Goal: Information Seeking & Learning: Find specific fact

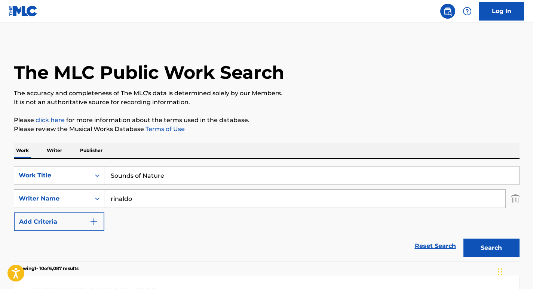
drag, startPoint x: 174, startPoint y: 176, endPoint x: 78, endPoint y: 164, distance: 96.1
click at [78, 164] on div "SearchWithCriteria6a9d5680-64c3-41c2-82e0-57f765887849 Work Title Sounds of Nat…" at bounding box center [266, 210] width 505 height 102
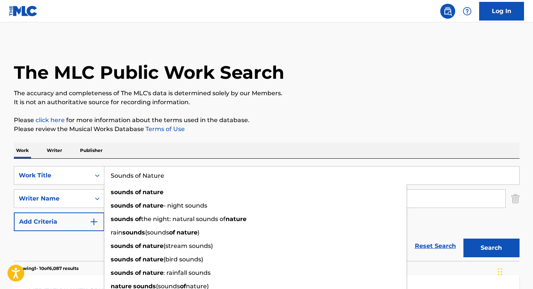
paste input "Night Prophecy (Nature Sounds)"
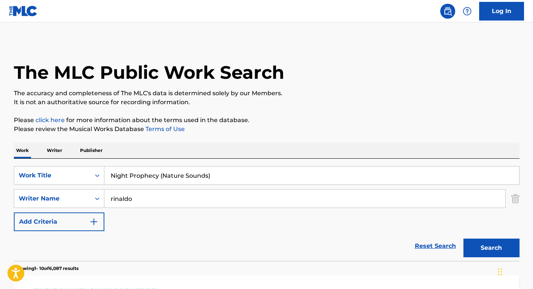
type input "Night Prophecy (Nature Sounds)"
click at [155, 149] on div "Work Writer Publisher" at bounding box center [266, 151] width 505 height 16
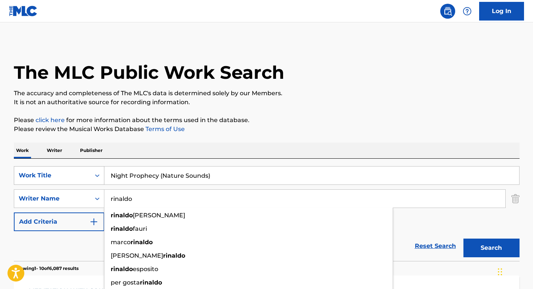
drag, startPoint x: 139, startPoint y: 193, endPoint x: 70, endPoint y: 173, distance: 72.3
click at [70, 173] on div "SearchWithCriteria6a9d5680-64c3-41c2-82e0-57f765887849 Work Title Night Prophec…" at bounding box center [266, 198] width 505 height 65
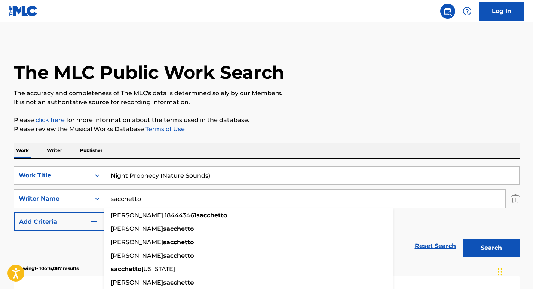
type input "sacchetto"
click at [218, 146] on div "Work Writer Publisher" at bounding box center [266, 151] width 505 height 16
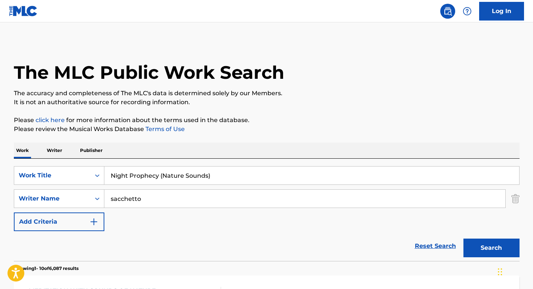
click at [487, 251] on button "Search" at bounding box center [491, 248] width 56 height 19
drag, startPoint x: 235, startPoint y: 177, endPoint x: 59, endPoint y: 132, distance: 181.3
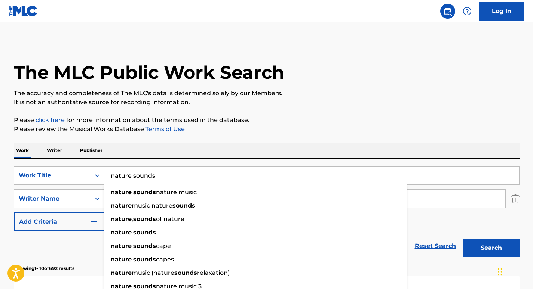
type input "nature sounds"
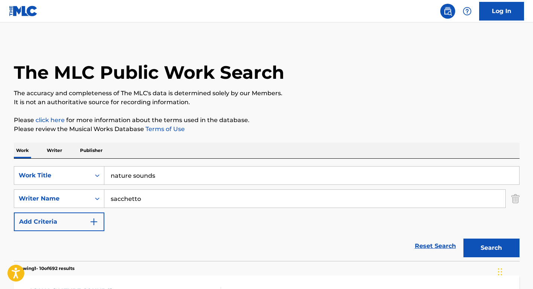
click at [168, 133] on p "Please review the Musical Works Database Terms of Use" at bounding box center [266, 129] width 505 height 9
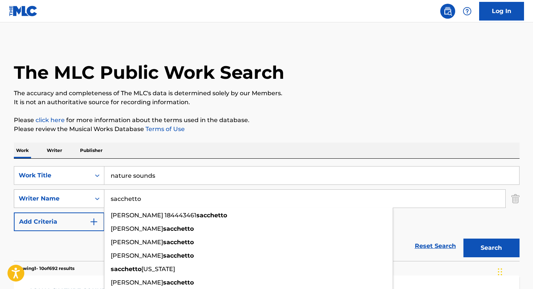
drag, startPoint x: 169, startPoint y: 201, endPoint x: 62, endPoint y: 197, distance: 107.7
click at [62, 197] on div "SearchWithCriteria2a586e01-7a88-4ab5-b9ad-7eaab7be2b9d Writer Name [PERSON_NAME…" at bounding box center [266, 199] width 505 height 19
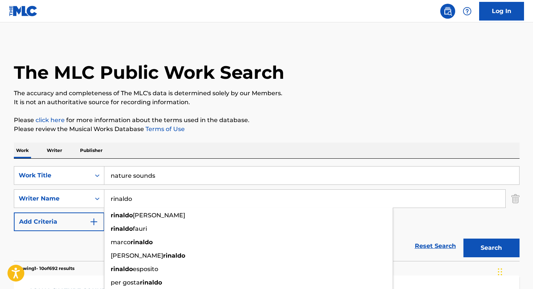
type input "rinaldo"
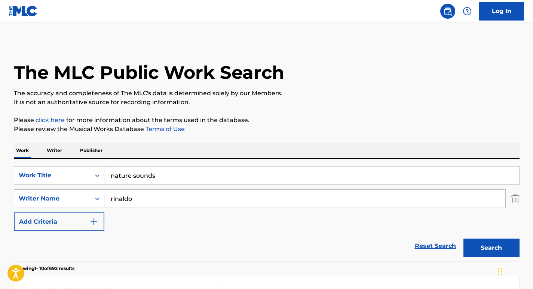
click at [245, 126] on p "Please review the Musical Works Database Terms of Use" at bounding box center [266, 129] width 505 height 9
click at [500, 248] on button "Search" at bounding box center [491, 248] width 56 height 19
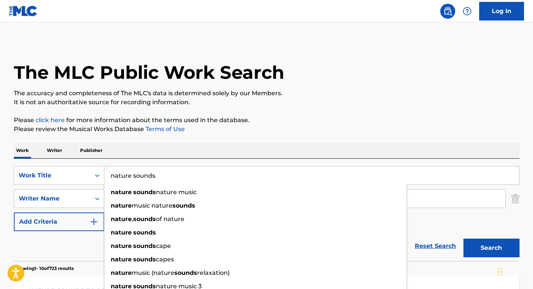
drag, startPoint x: 169, startPoint y: 176, endPoint x: 58, endPoint y: 158, distance: 112.5
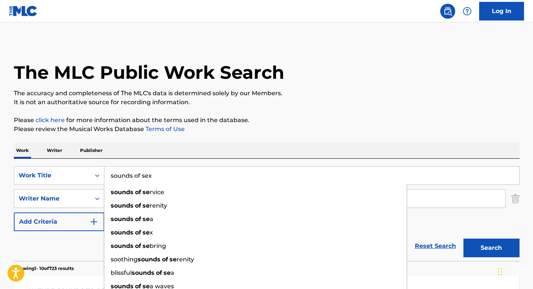
type input "sounds of sex"
click at [463, 239] on button "Search" at bounding box center [491, 248] width 56 height 19
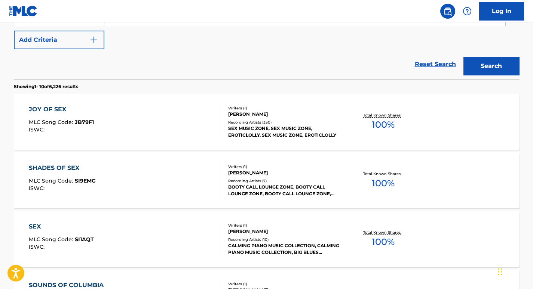
scroll to position [136, 0]
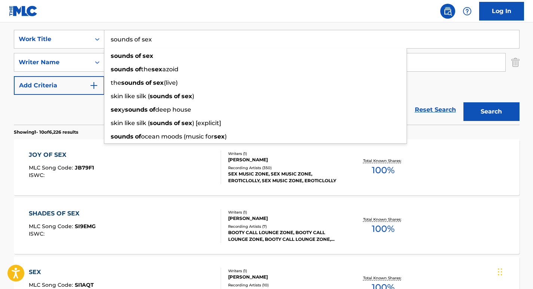
click at [129, 174] on div "JOY OF SEX MLC Song Code : JB79F1 ISWC :" at bounding box center [125, 168] width 192 height 34
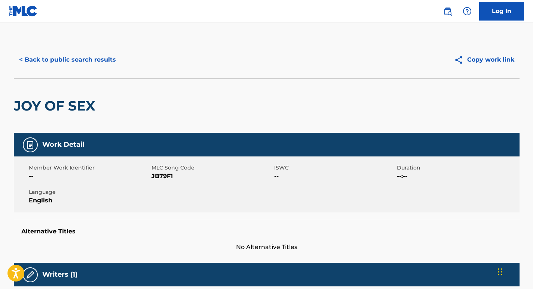
click at [79, 51] on button "< Back to public search results" at bounding box center [67, 59] width 107 height 19
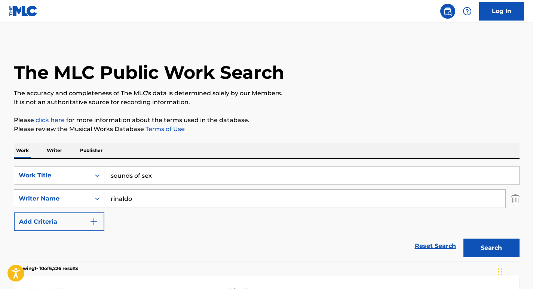
scroll to position [136, 0]
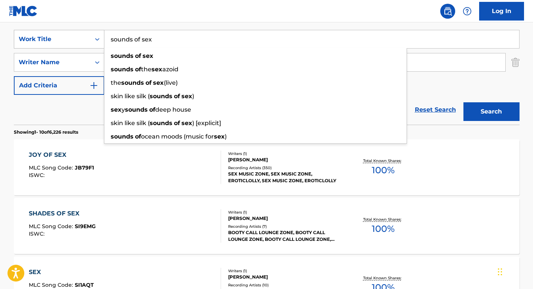
drag, startPoint x: 156, startPoint y: 47, endPoint x: 97, endPoint y: 43, distance: 58.8
click at [97, 43] on div "SearchWithCriteria6a9d5680-64c3-41c2-82e0-57f765887849 Work Title sounds of sex…" at bounding box center [266, 39] width 505 height 19
paste input "Sounds of Delphines"
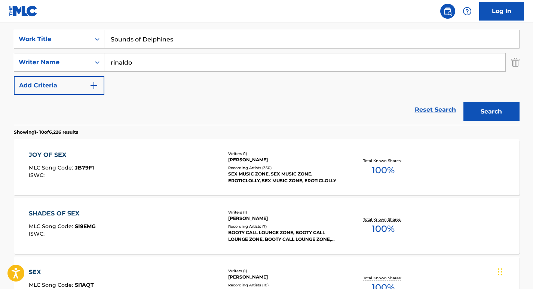
click at [178, 9] on nav "Log In" at bounding box center [266, 11] width 533 height 22
click at [487, 104] on button "Search" at bounding box center [491, 111] width 56 height 19
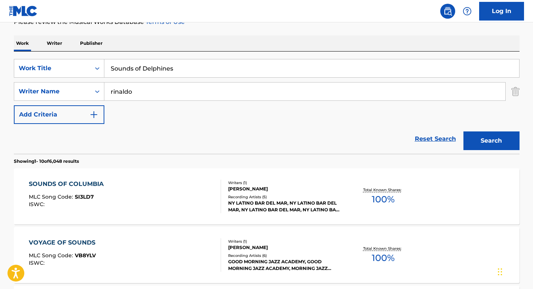
scroll to position [0, 0]
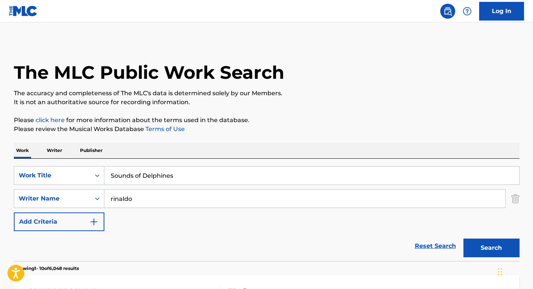
drag, startPoint x: 184, startPoint y: 174, endPoint x: 109, endPoint y: 144, distance: 81.1
paste input "Mother Nature Sound"
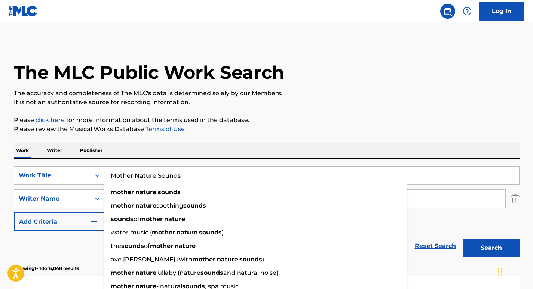
type input "Mother Nature Sounds"
click at [310, 131] on p "Please review the Musical Works Database Terms of Use" at bounding box center [266, 129] width 505 height 9
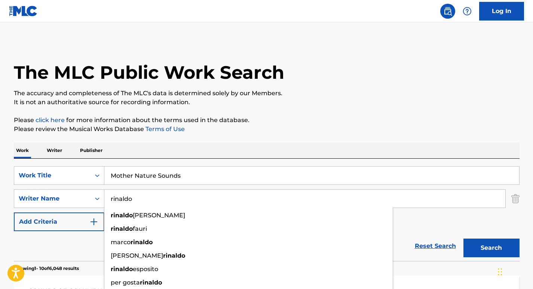
drag, startPoint x: 170, startPoint y: 195, endPoint x: 93, endPoint y: 185, distance: 78.0
click at [93, 185] on div "SearchWithCriteria6a9d5680-64c3-41c2-82e0-57f765887849 Work Title Mother Nature…" at bounding box center [266, 198] width 505 height 65
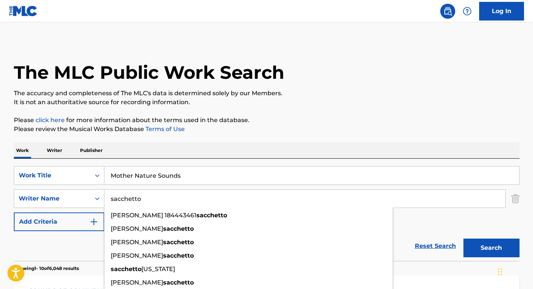
type input "sacchetto"
click at [267, 146] on div "Work Writer Publisher" at bounding box center [266, 151] width 505 height 16
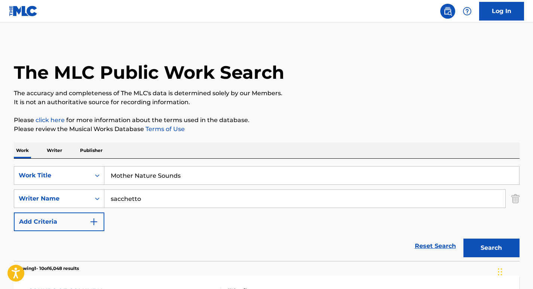
click at [483, 250] on button "Search" at bounding box center [491, 248] width 56 height 19
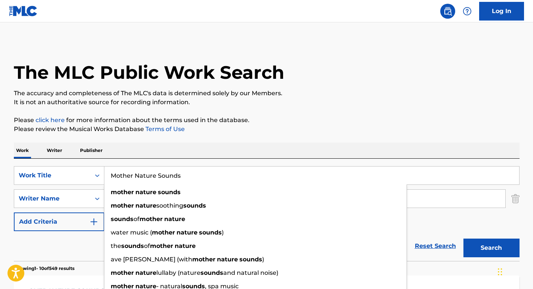
drag, startPoint x: 188, startPoint y: 171, endPoint x: 96, endPoint y: 137, distance: 98.2
paste input "Soothing Sounds of Piano"
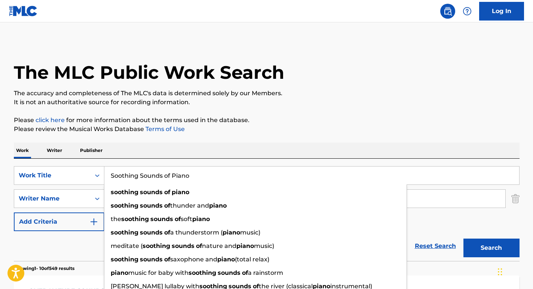
type input "Soothing Sounds of Piano"
click at [390, 130] on p "Please review the Musical Works Database Terms of Use" at bounding box center [266, 129] width 505 height 9
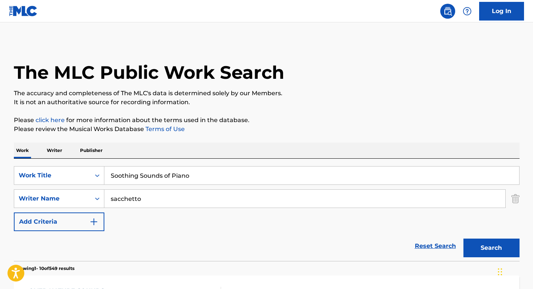
click at [493, 245] on button "Search" at bounding box center [491, 248] width 56 height 19
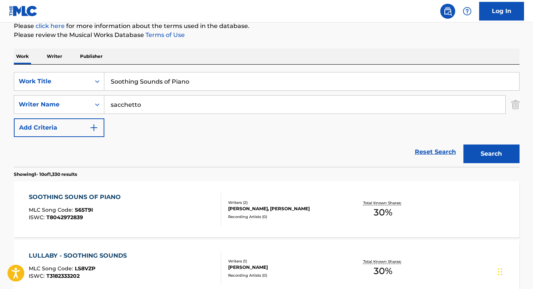
scroll to position [125, 0]
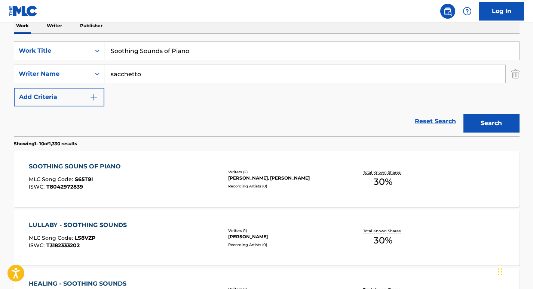
click at [119, 164] on div "SOOTHING SOUNS OF PIANO" at bounding box center [77, 166] width 96 height 9
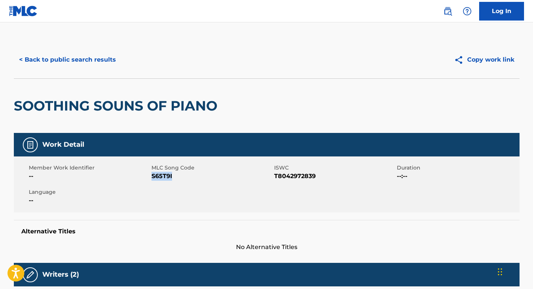
drag, startPoint x: 176, startPoint y: 176, endPoint x: 151, endPoint y: 176, distance: 25.0
click at [151, 176] on span "S65T9I" at bounding box center [211, 176] width 121 height 9
copy span "S65T9I"
